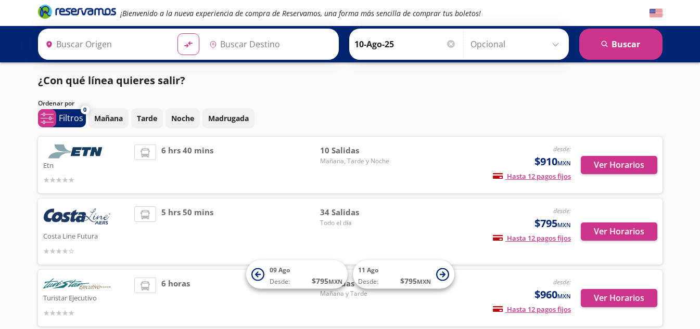
type input "Acapulco, [GEOGRAPHIC_DATA]"
type input "[GEOGRAPHIC_DATA], [GEOGRAPHIC_DATA]"
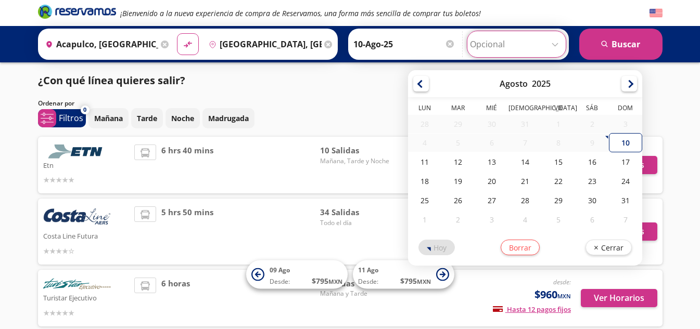
click at [555, 43] on input "Opcional" at bounding box center [516, 44] width 93 height 26
click at [671, 92] on div "¡Bienvenido a la nueva experiencia de compra de Reservamos, una forma más senci…" at bounding box center [350, 192] width 700 height 384
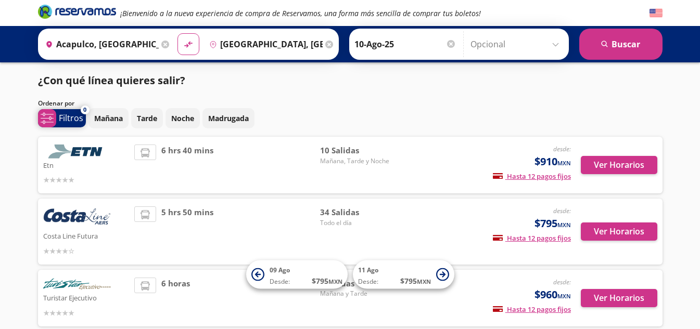
click at [56, 113] on span "system-uicons:filtering" at bounding box center [47, 118] width 18 height 18
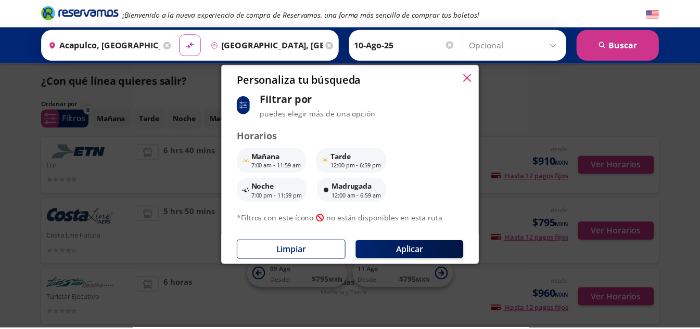
scroll to position [82, 0]
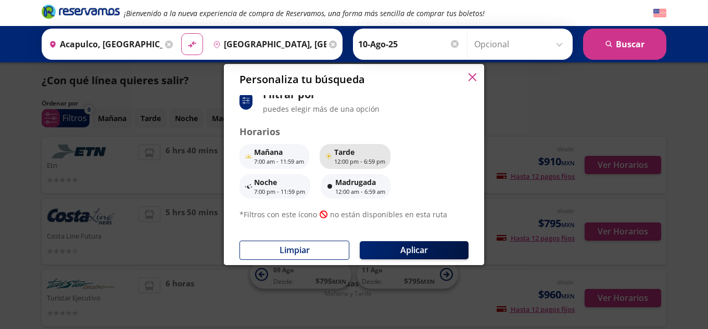
click at [359, 163] on p "12:00 pm - 6:59 pm" at bounding box center [359, 162] width 51 height 9
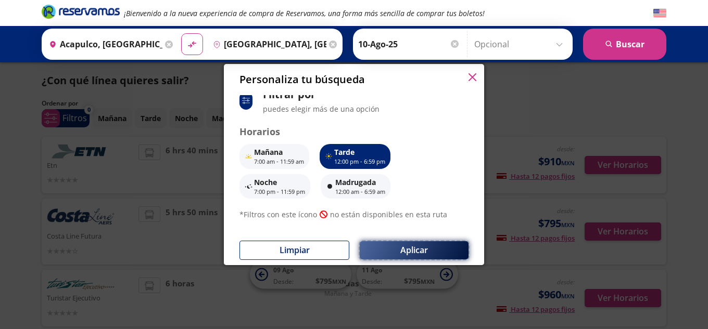
click at [404, 247] on button "Aplicar" at bounding box center [414, 250] width 109 height 18
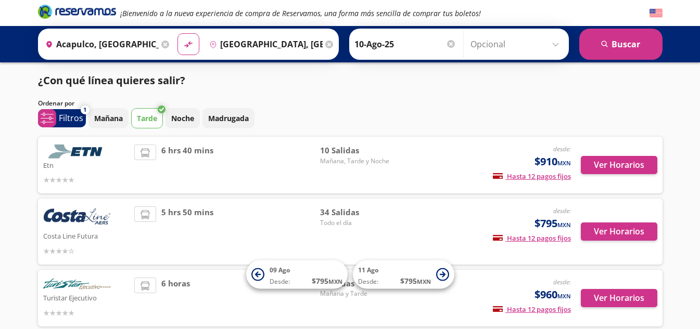
scroll to position [41, 0]
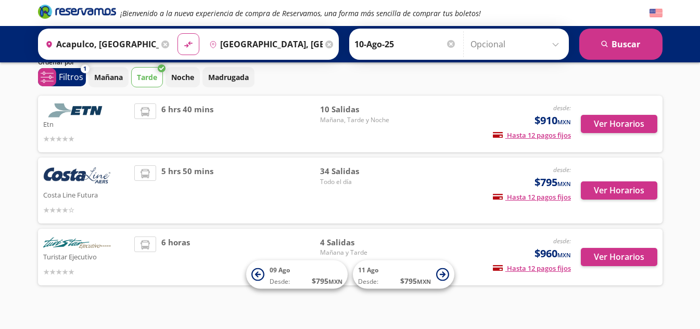
click at [182, 143] on span "6 hrs 40 mins" at bounding box center [187, 124] width 52 height 41
click at [602, 121] on button "Ver Horarios" at bounding box center [619, 124] width 77 height 18
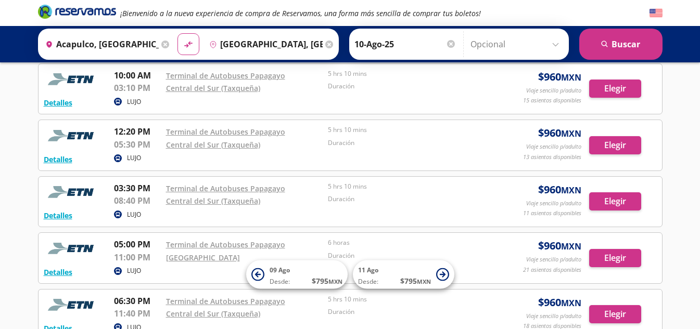
scroll to position [112, 0]
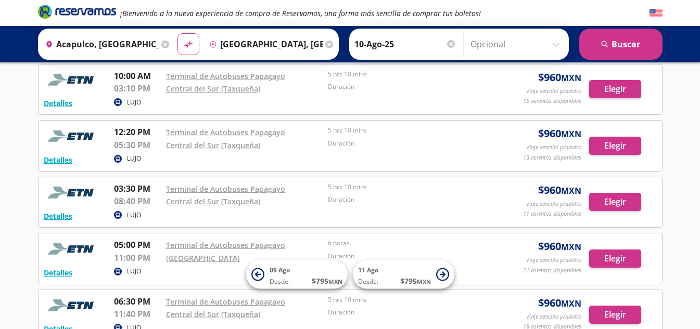
click at [436, 193] on div "5 hrs 10 mins" at bounding box center [406, 189] width 157 height 13
click at [616, 206] on button "Elegir" at bounding box center [615, 202] width 52 height 18
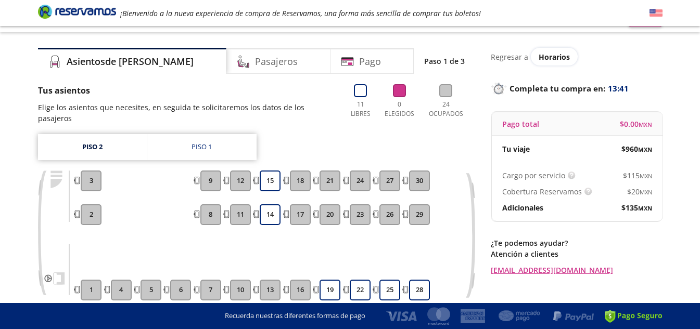
scroll to position [19, 0]
click at [337, 281] on button "19" at bounding box center [330, 289] width 21 height 21
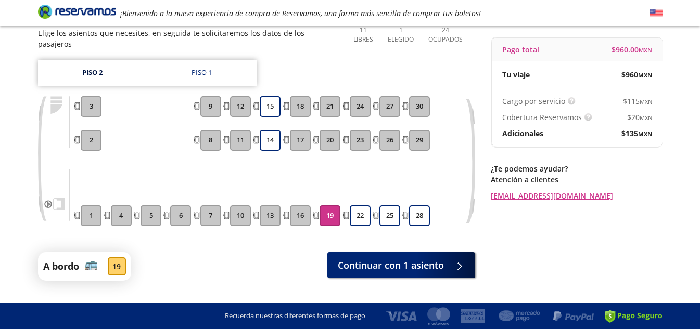
scroll to position [93, 0]
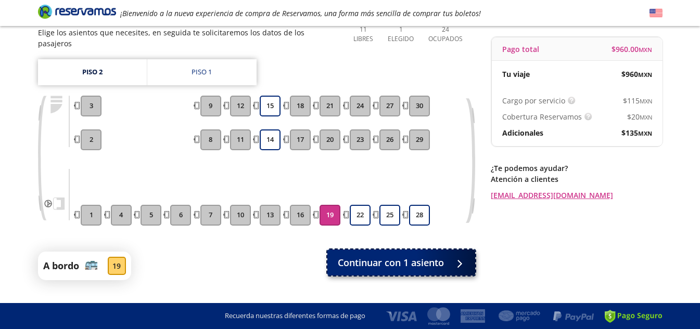
click at [398, 256] on span "Continuar con 1 asiento" at bounding box center [391, 263] width 106 height 14
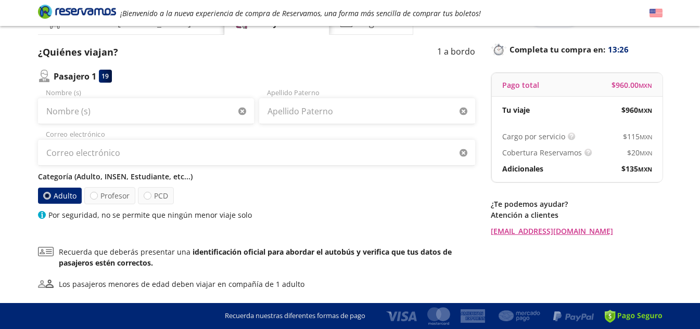
scroll to position [56, 0]
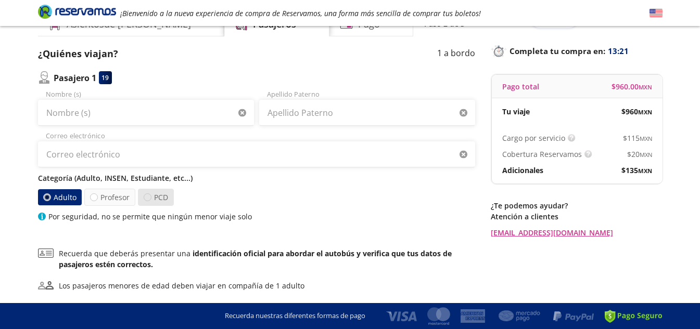
click at [144, 199] on div at bounding box center [148, 198] width 8 height 8
click at [144, 199] on input "PCD" at bounding box center [147, 197] width 7 height 7
radio input "true"
radio input "false"
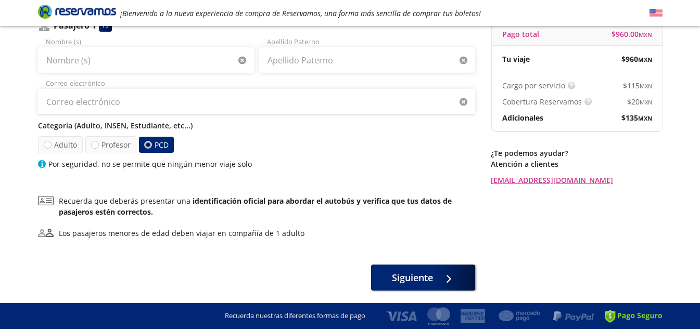
scroll to position [143, 0]
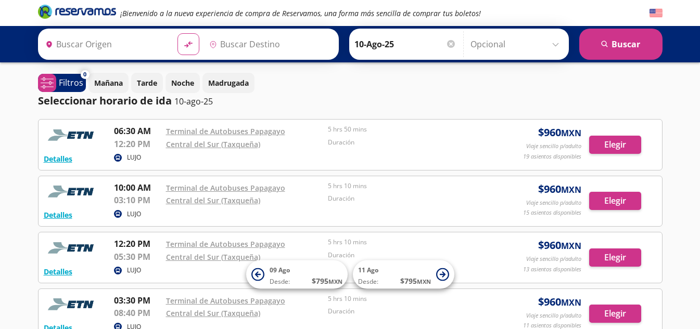
type input "Acapulco, [GEOGRAPHIC_DATA]"
type input "[GEOGRAPHIC_DATA], [GEOGRAPHIC_DATA]"
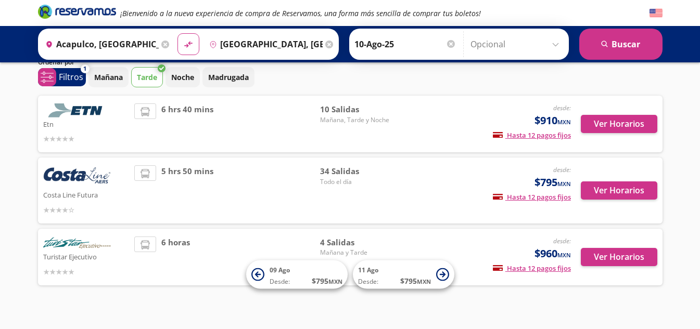
scroll to position [57, 0]
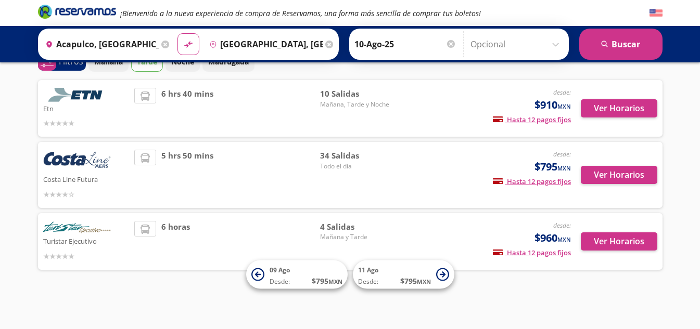
click at [116, 190] on div at bounding box center [86, 194] width 86 height 12
click at [597, 180] on button "Ver Horarios" at bounding box center [619, 175] width 77 height 18
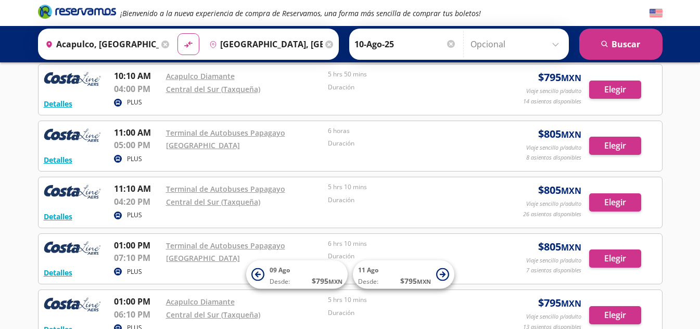
scroll to position [687, 0]
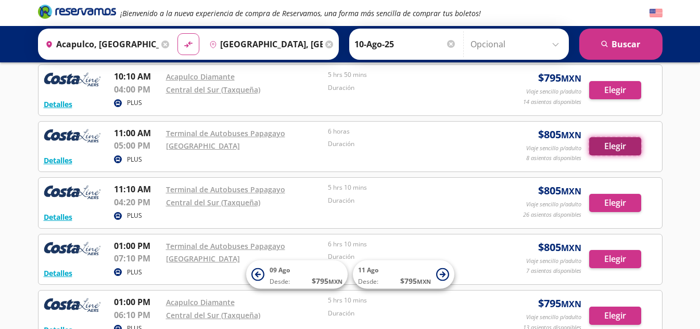
click at [593, 151] on button "Elegir" at bounding box center [615, 146] width 52 height 18
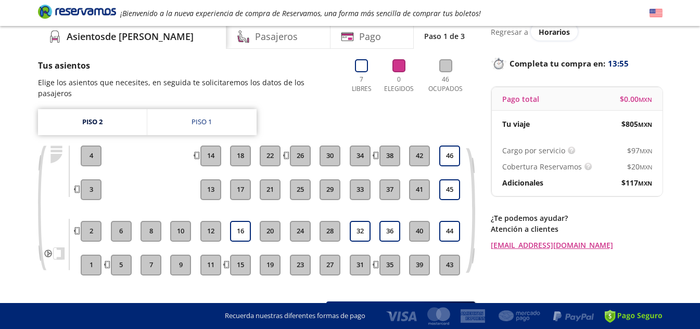
scroll to position [44, 0]
click at [244, 221] on button "16" at bounding box center [240, 231] width 21 height 21
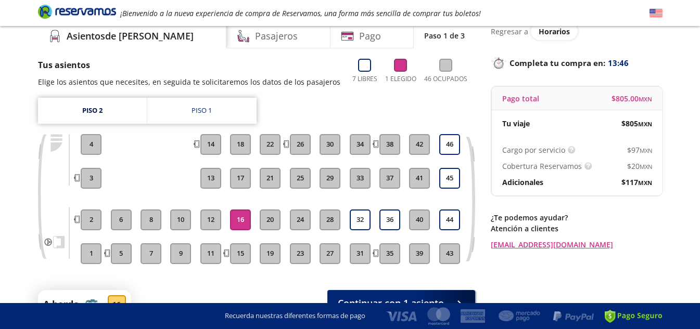
scroll to position [106, 0]
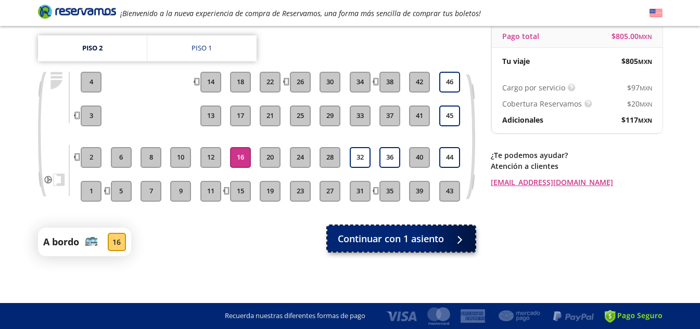
click at [380, 241] on span "Continuar con 1 asiento" at bounding box center [391, 239] width 106 height 14
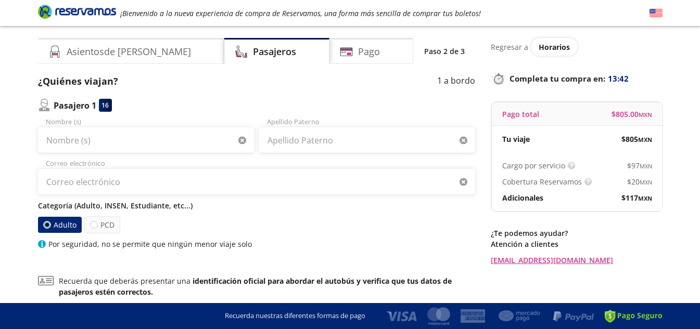
scroll to position [29, 0]
click at [92, 220] on label "PCD" at bounding box center [102, 224] width 36 height 17
click at [92, 221] on input "PCD" at bounding box center [94, 224] width 7 height 7
radio input "true"
radio input "false"
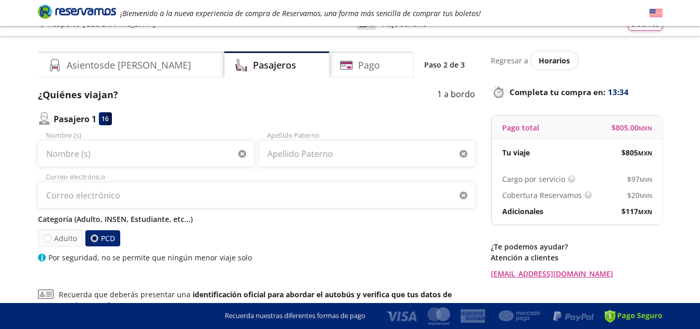
scroll to position [16, 0]
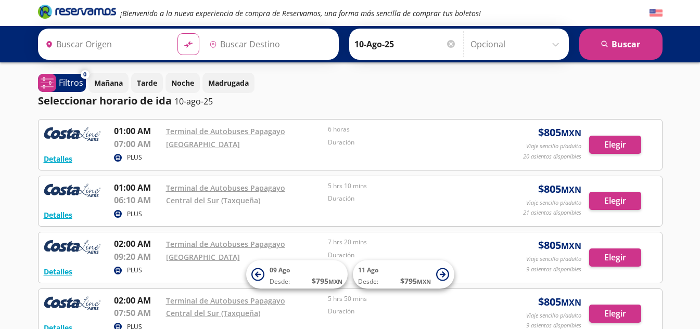
type input "Acapulco, [GEOGRAPHIC_DATA]"
type input "[GEOGRAPHIC_DATA], [GEOGRAPHIC_DATA]"
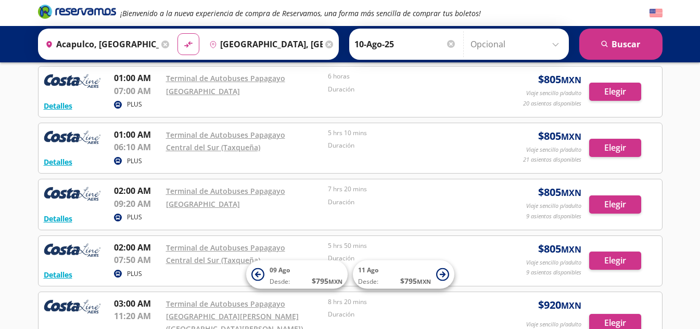
scroll to position [54, 0]
